Goal: Complete application form

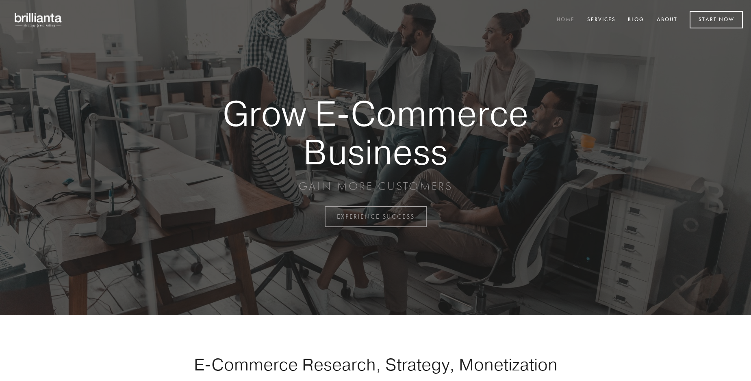
scroll to position [2130, 0]
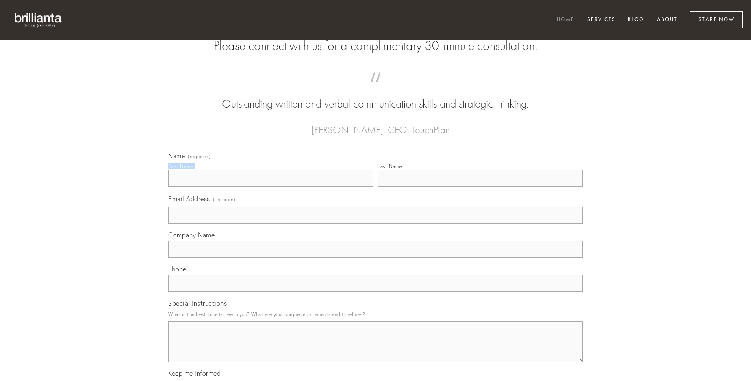
type input "[PERSON_NAME]"
click at [480, 187] on input "Last Name" at bounding box center [479, 178] width 205 height 17
type input "[PERSON_NAME]"
click at [375, 224] on input "Email Address (required)" at bounding box center [375, 215] width 414 height 17
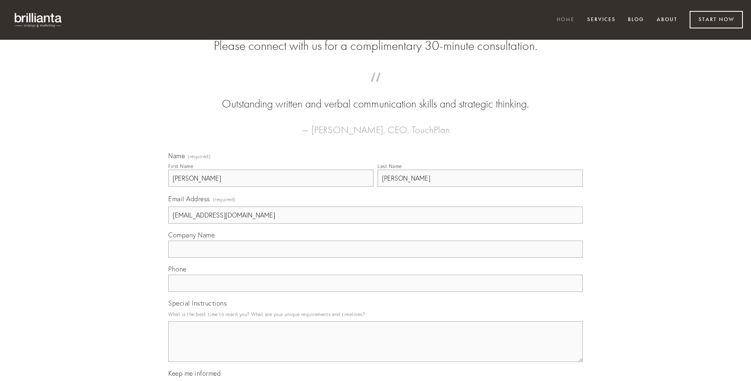
type input "[EMAIL_ADDRESS][DOMAIN_NAME]"
click at [375, 258] on input "Company Name" at bounding box center [375, 249] width 414 height 17
type input "vestrum"
click at [375, 292] on input "text" at bounding box center [375, 283] width 414 height 17
click at [375, 349] on textarea "Special Instructions" at bounding box center [375, 342] width 414 height 41
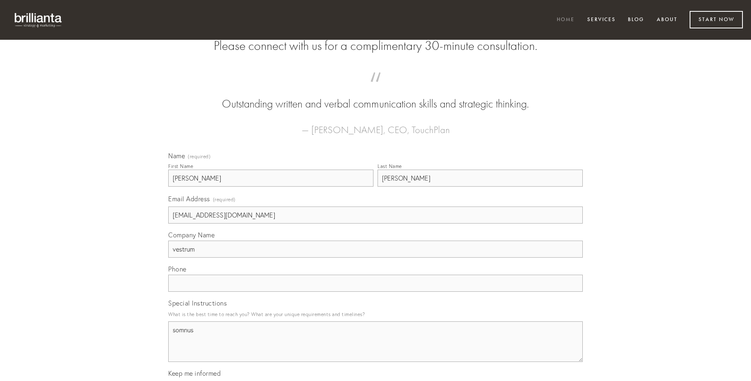
type textarea "somnus"
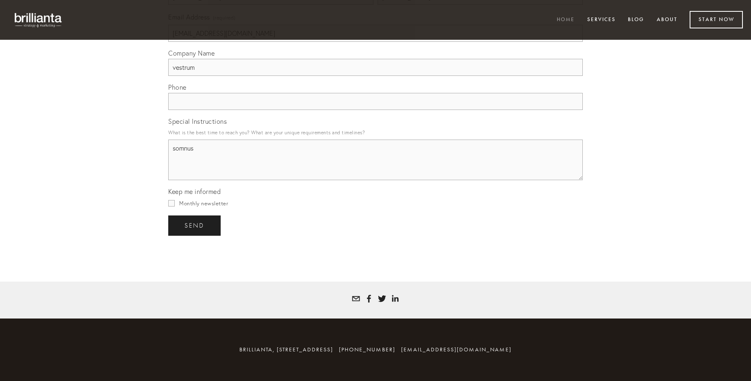
click at [195, 225] on span "send" at bounding box center [194, 225] width 20 height 7
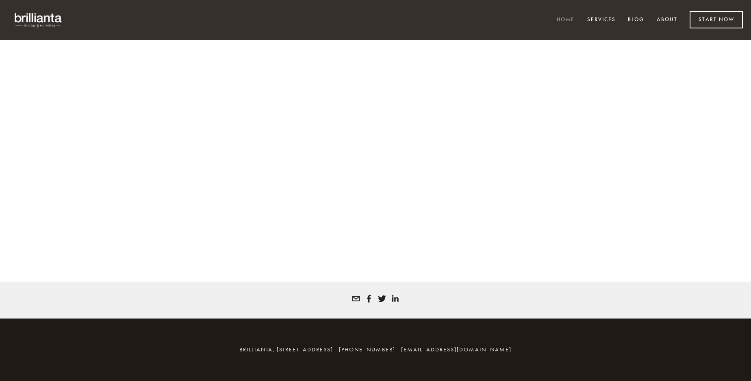
scroll to position [2119, 0]
